Goal: Find specific page/section: Find specific page/section

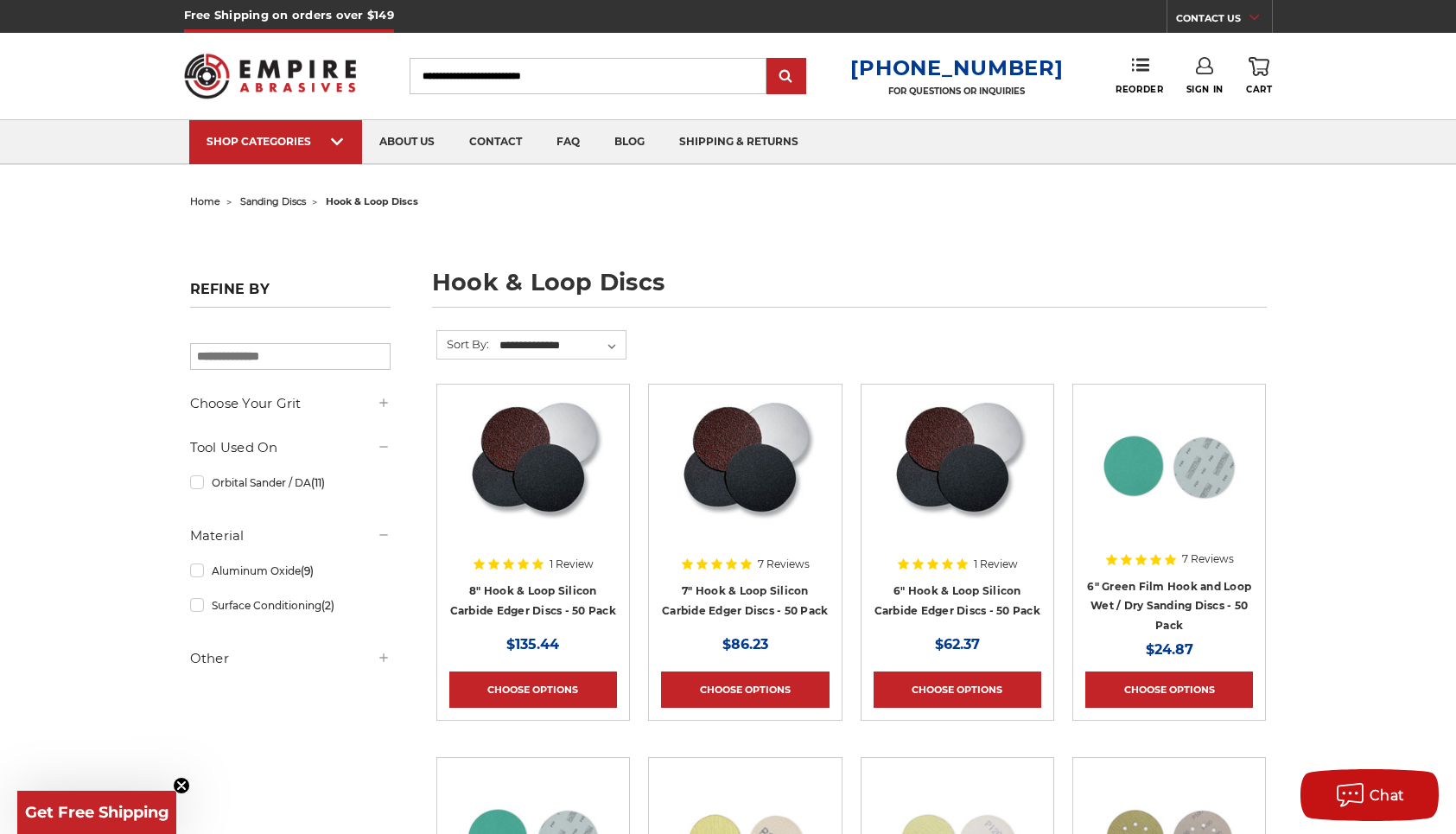
click at [266, 199] on span "sanding discs" at bounding box center [273, 202] width 66 height 12
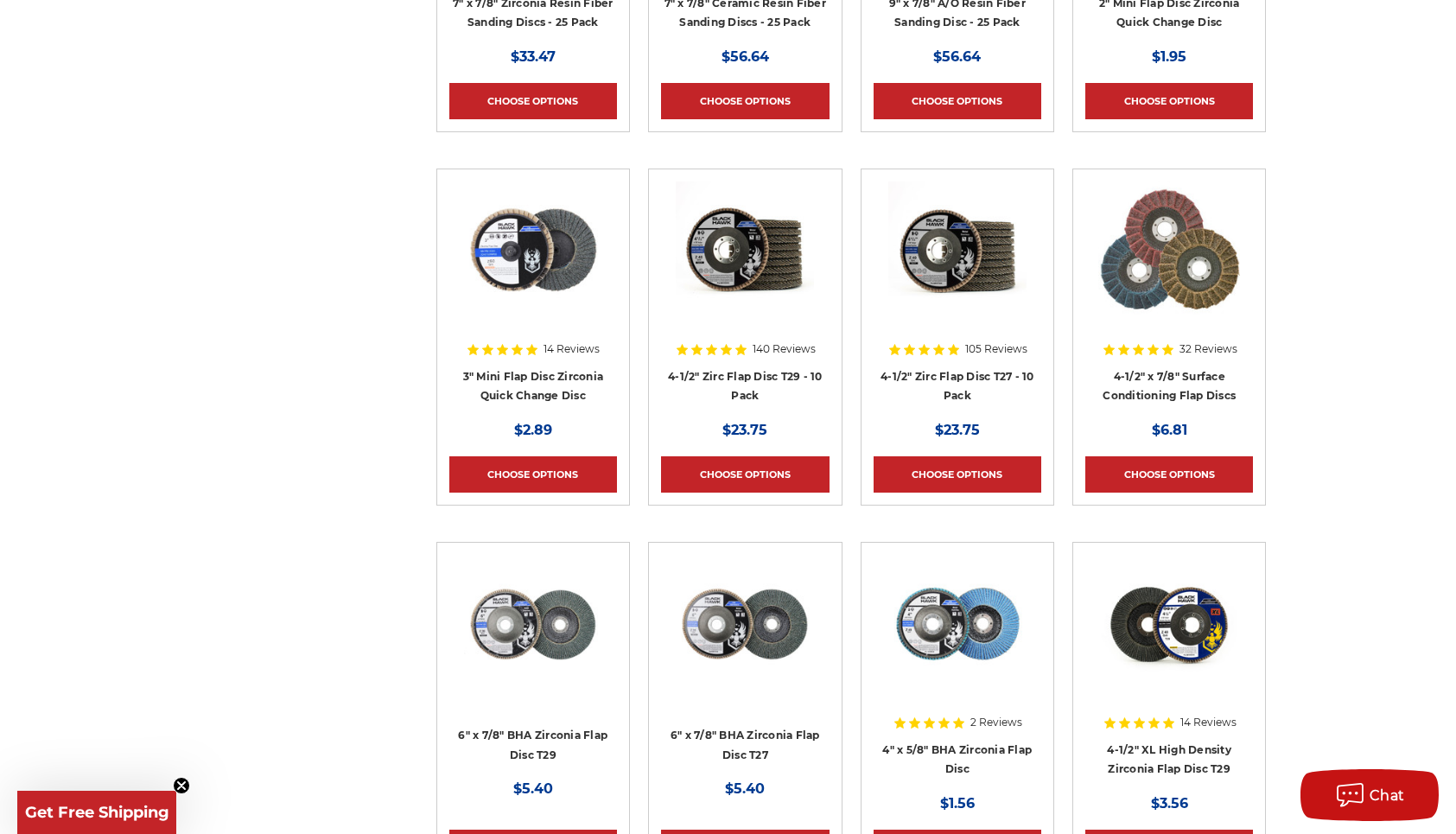
scroll to position [2938, 0]
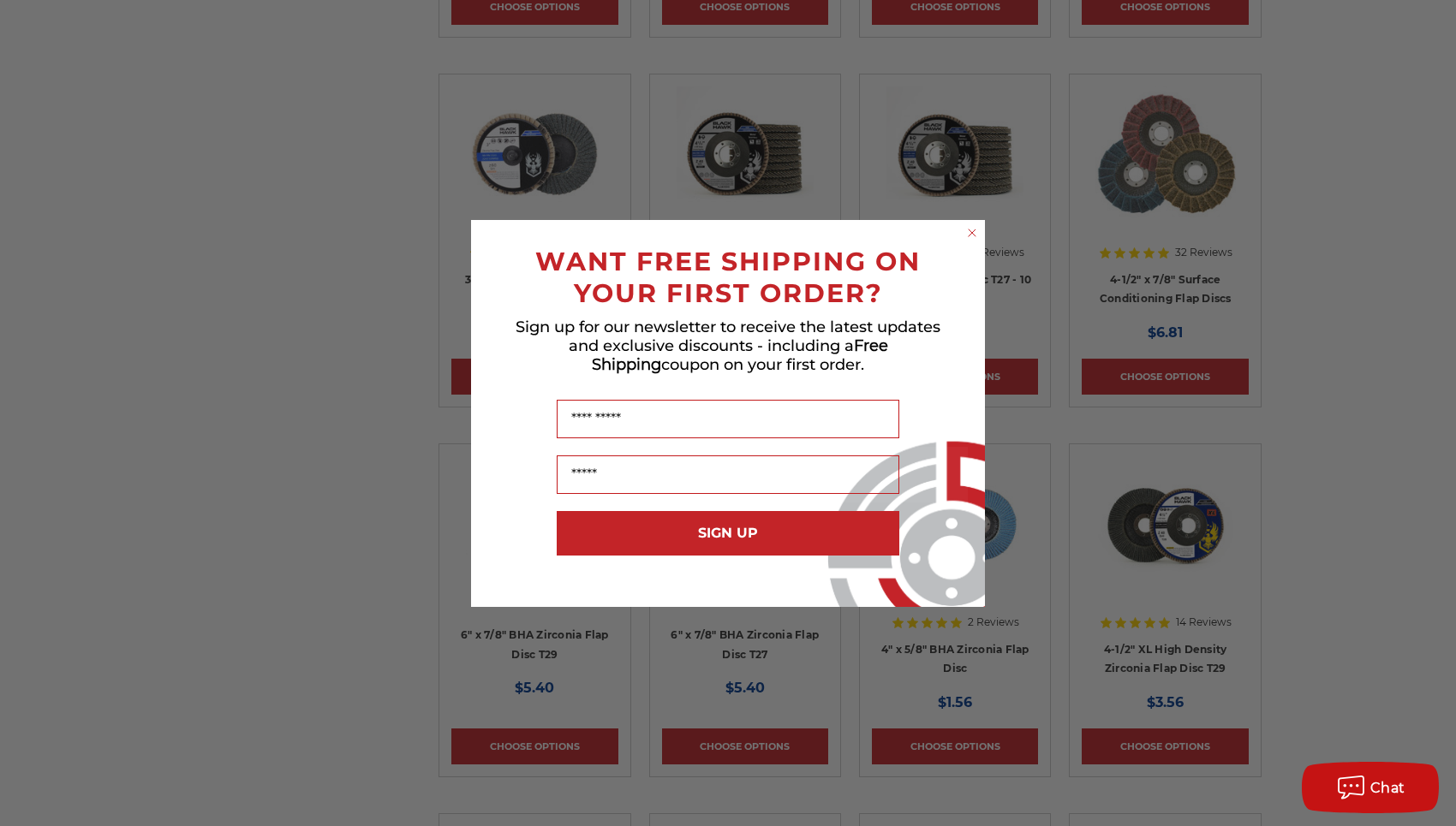
click at [966, 232] on circle "Close dialog" at bounding box center [972, 232] width 17 height 17
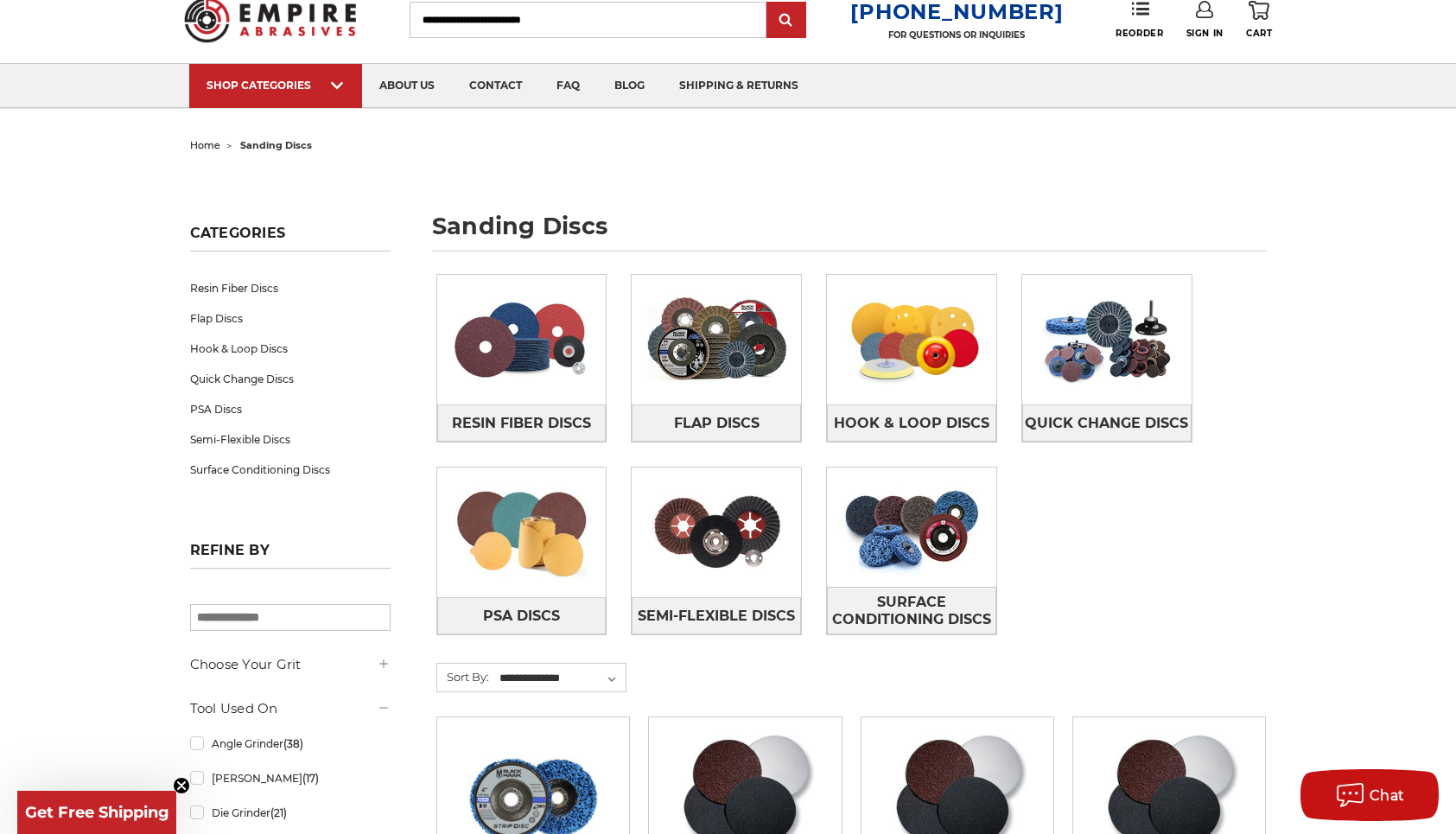
scroll to position [0, 0]
